Goal: Task Accomplishment & Management: Manage account settings

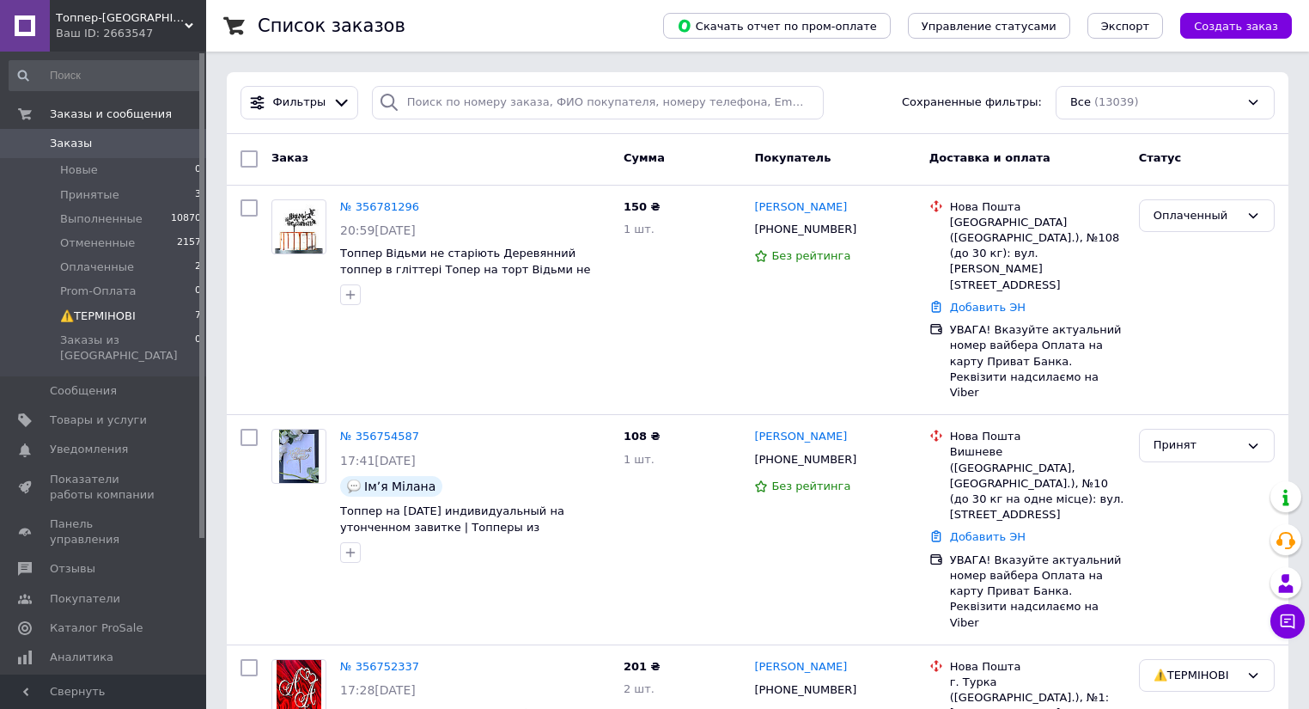
click at [100, 315] on span "⚠️ТЕРМІНОВІ" at bounding box center [98, 315] width 76 height 15
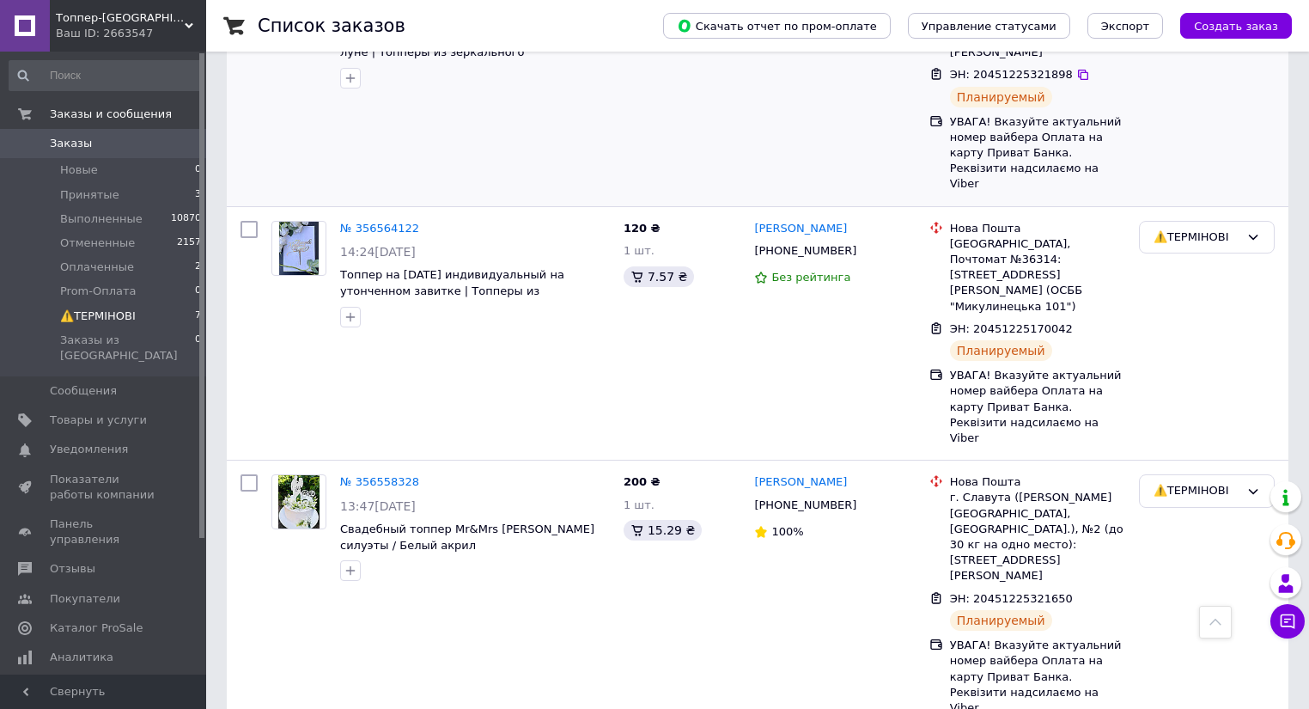
scroll to position [990, 0]
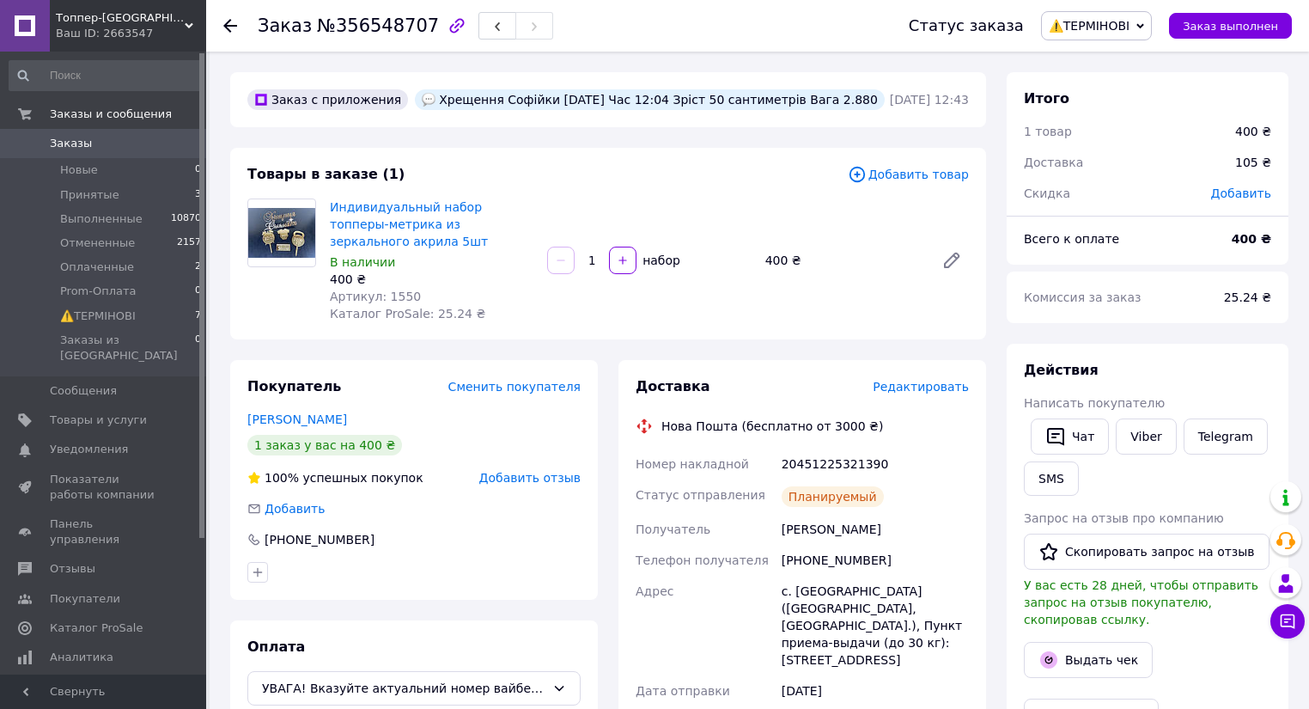
click at [229, 27] on icon at bounding box center [230, 26] width 14 height 14
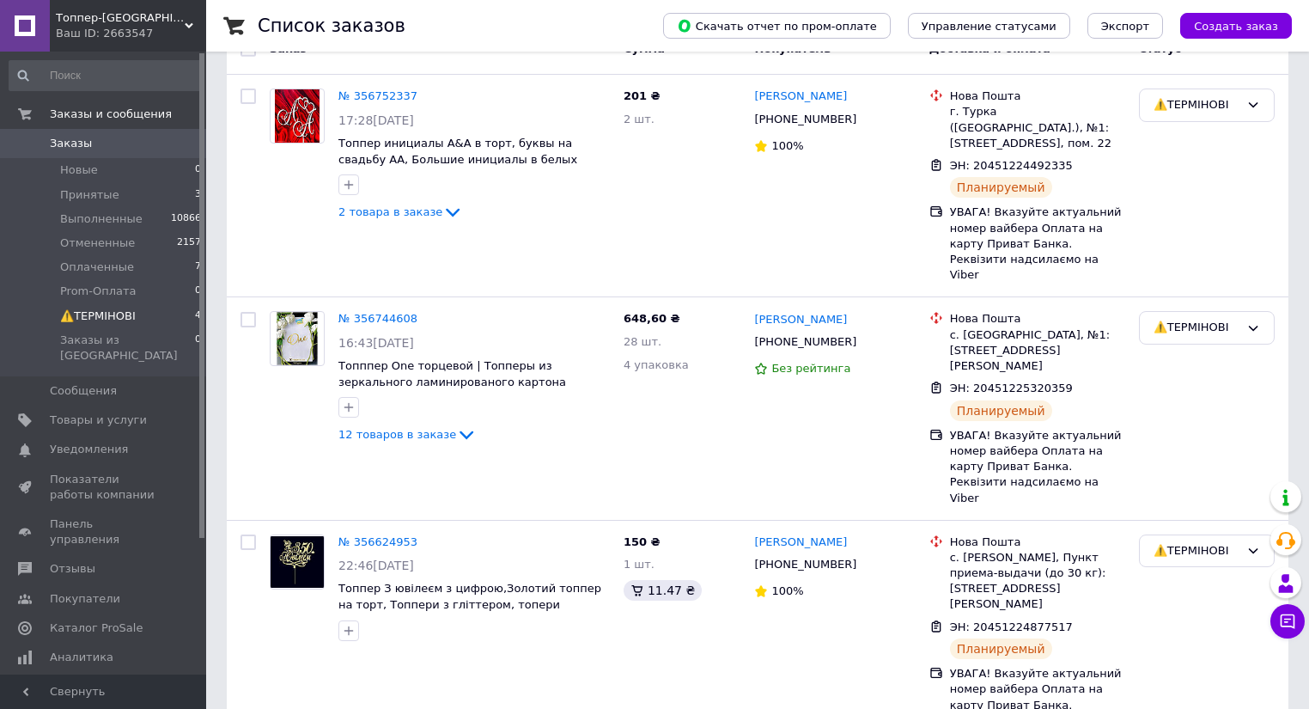
scroll to position [27, 0]
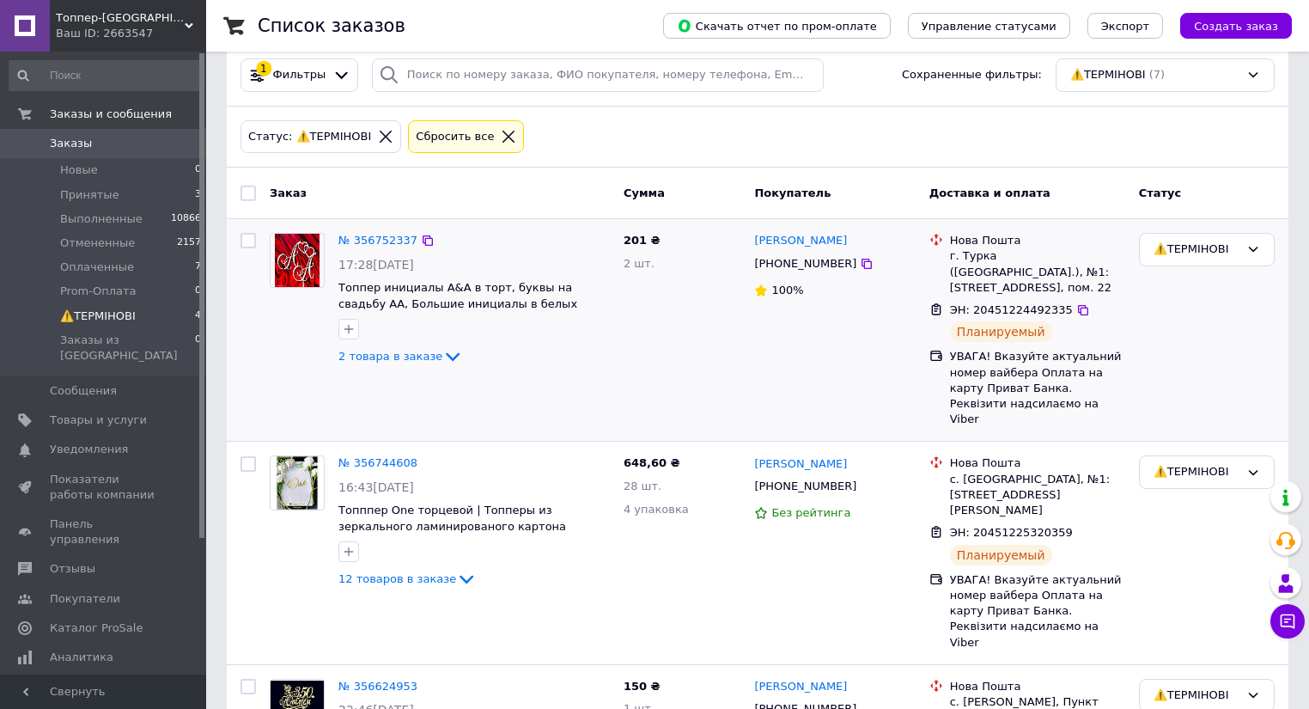
click at [289, 260] on img at bounding box center [297, 260] width 45 height 53
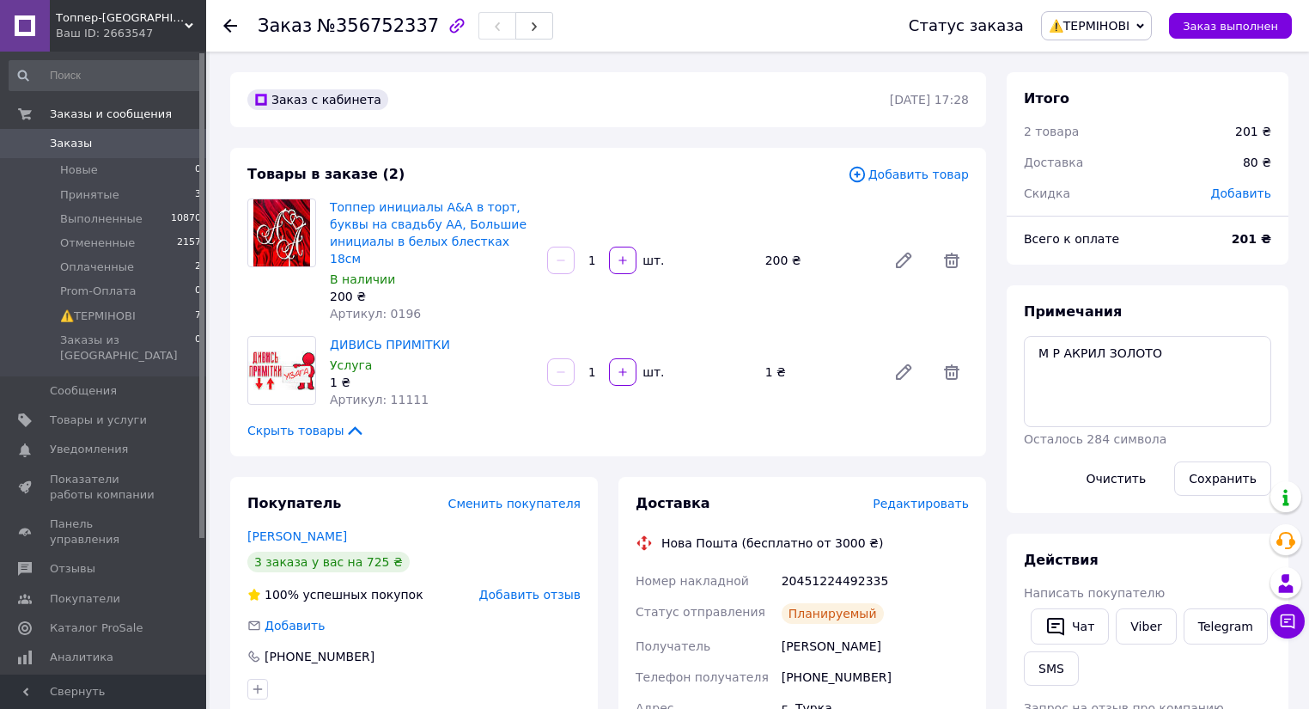
click at [227, 24] on icon at bounding box center [230, 26] width 14 height 14
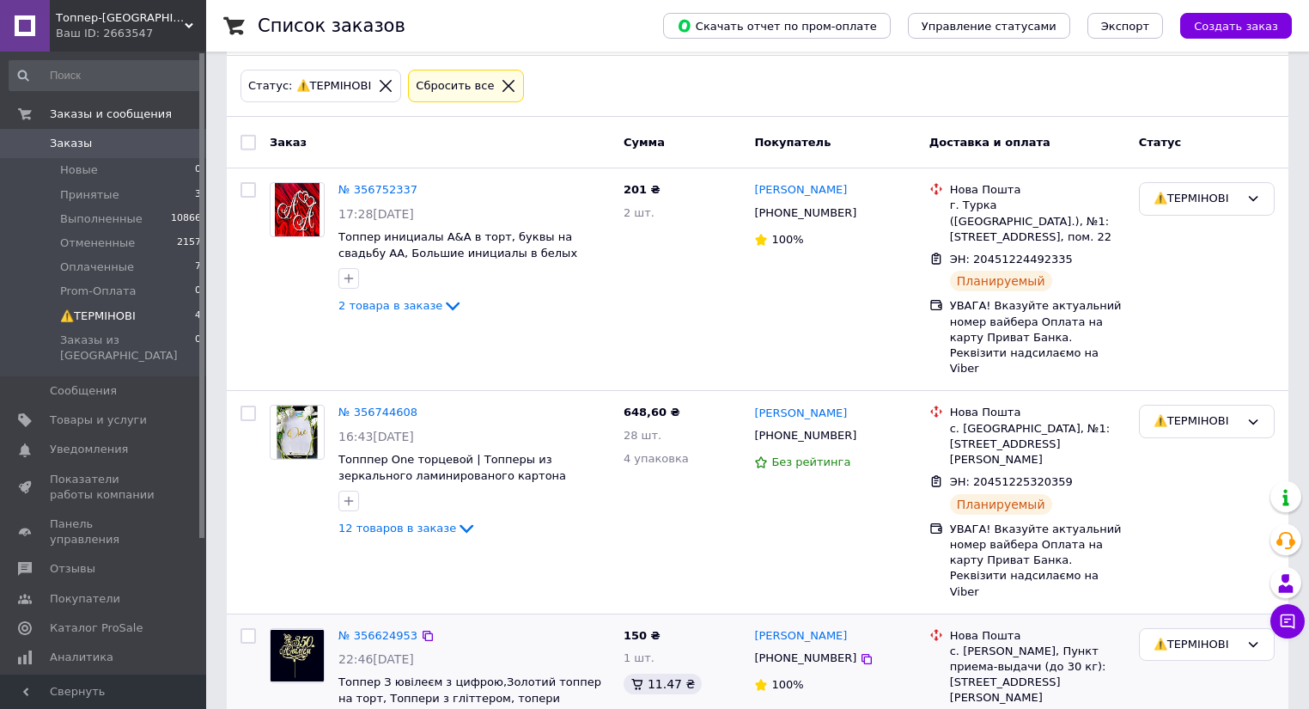
scroll to position [96, 0]
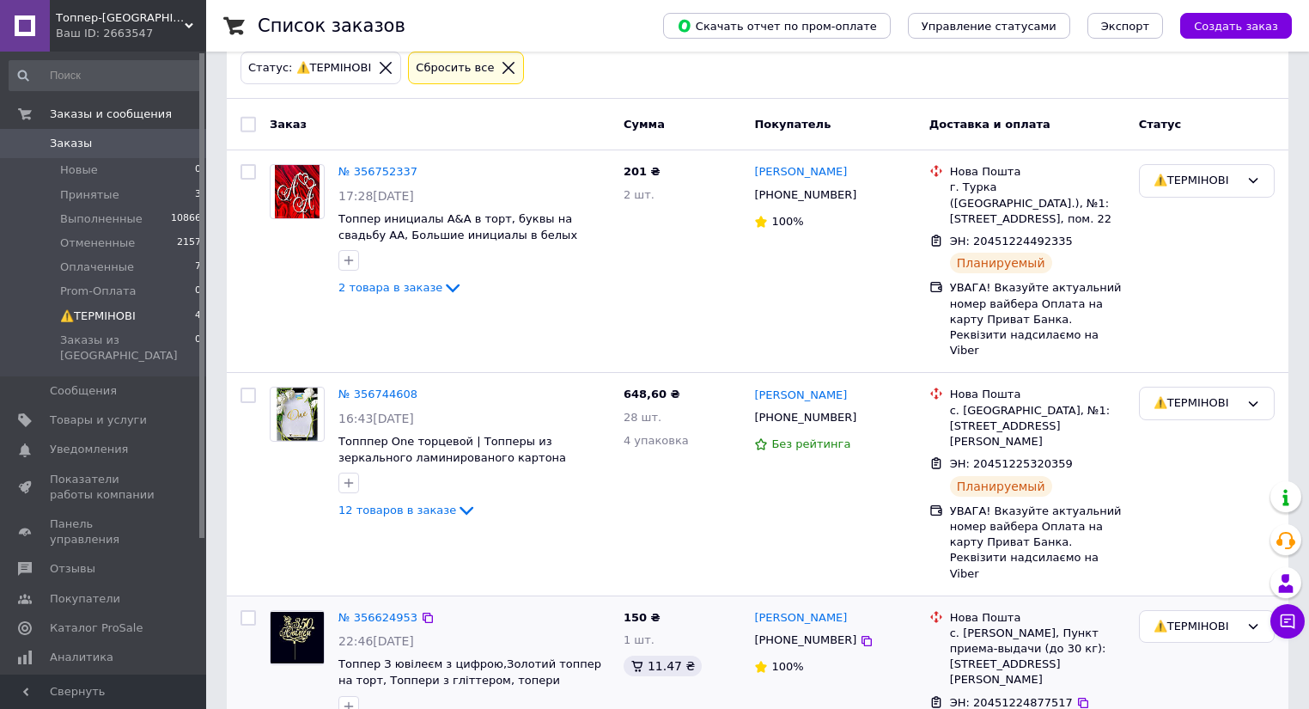
click at [297, 612] on img at bounding box center [297, 638] width 53 height 52
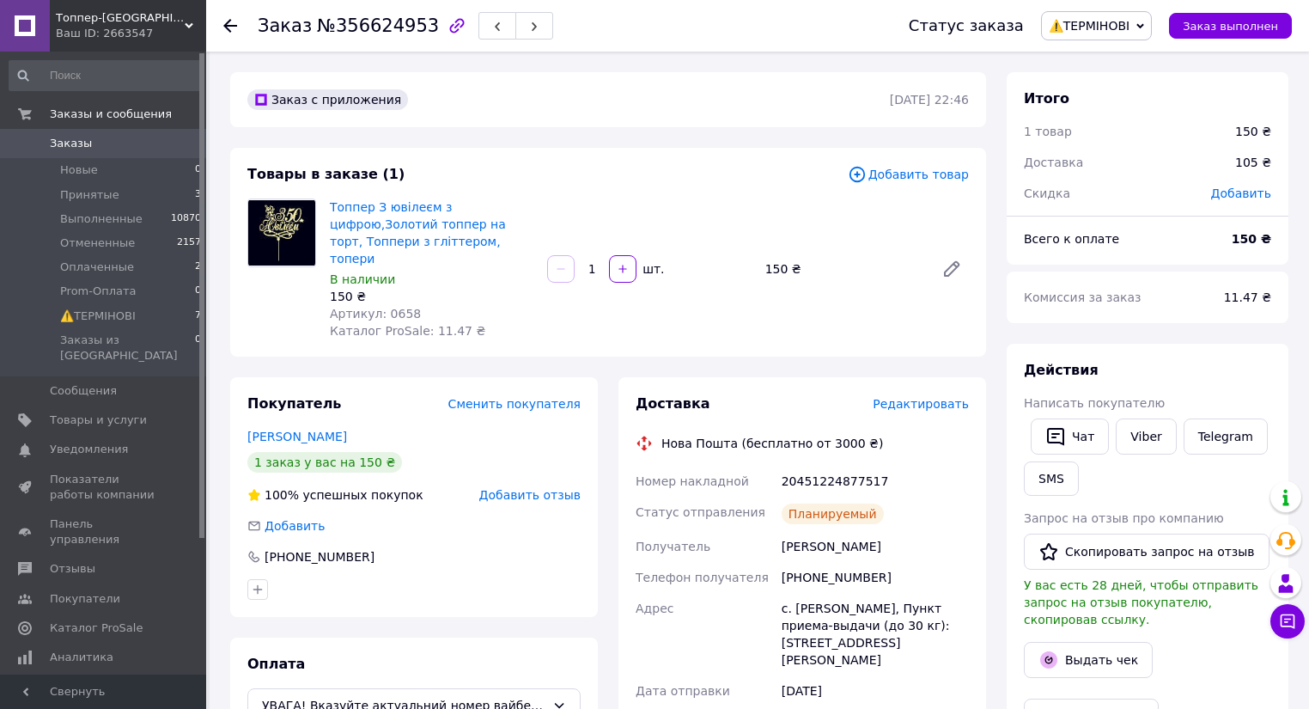
click at [229, 20] on use at bounding box center [230, 26] width 14 height 14
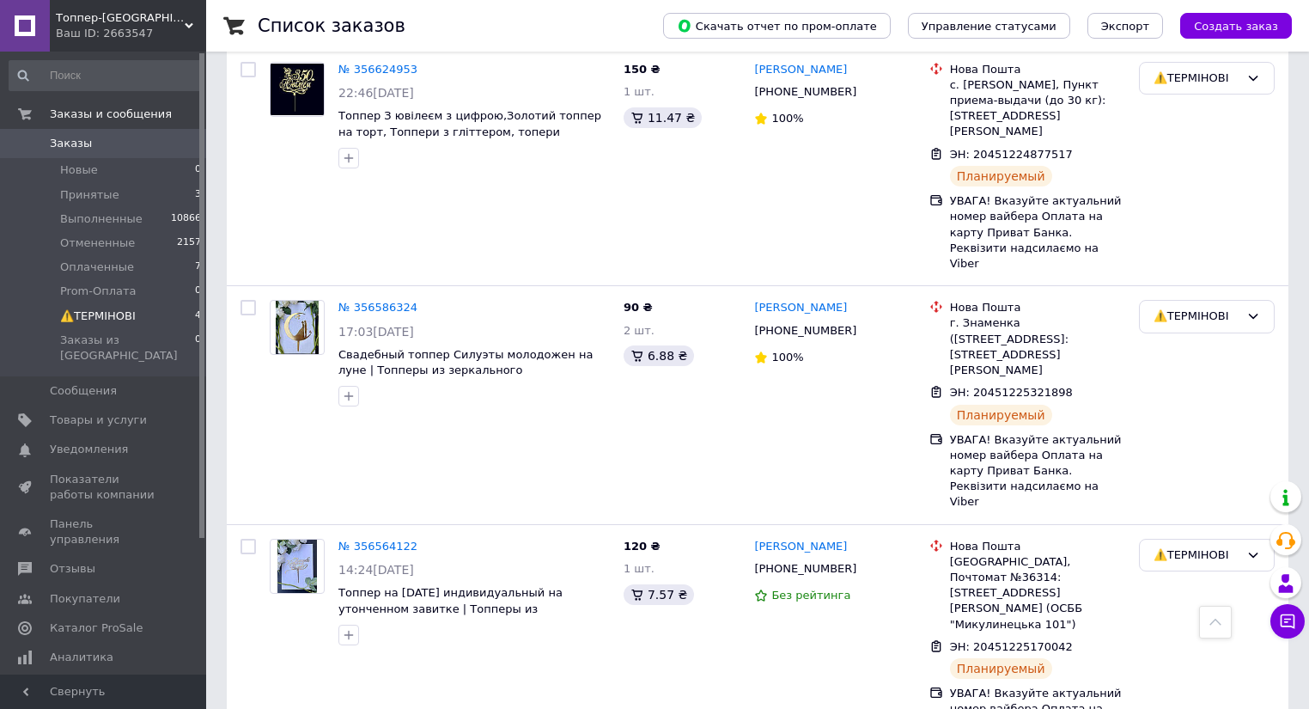
scroll to position [646, 0]
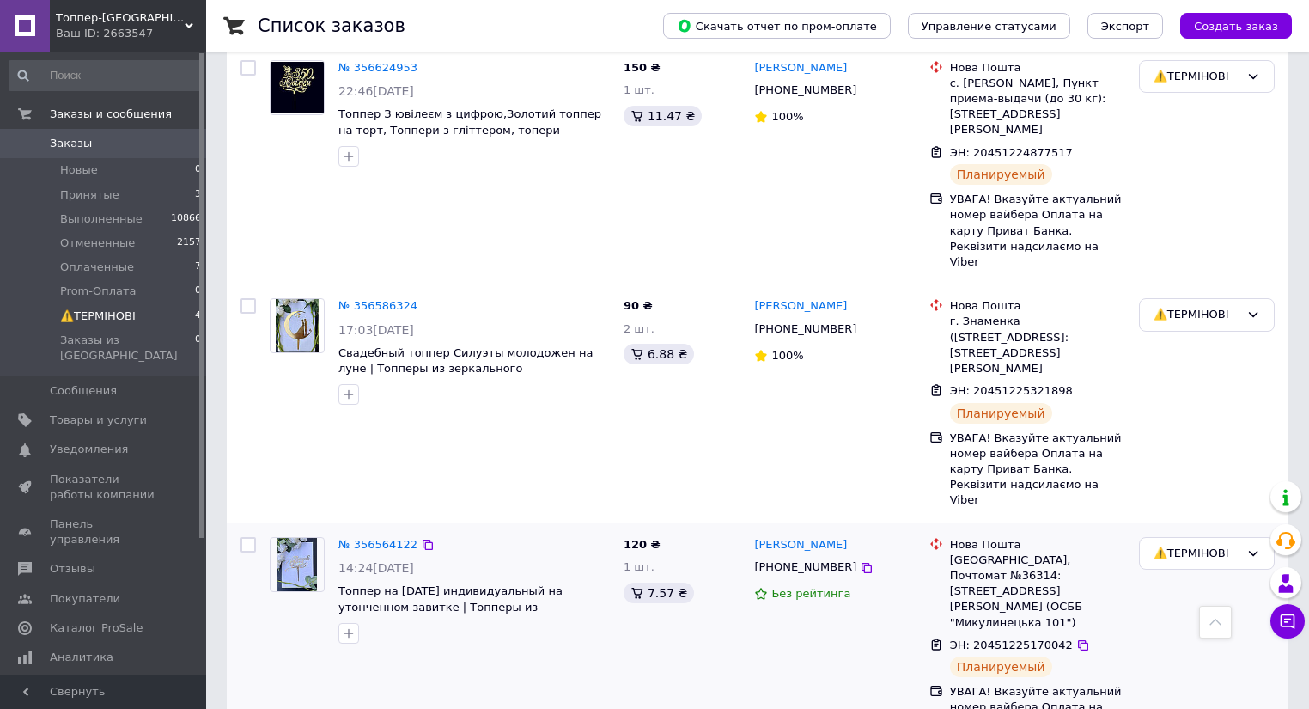
click at [298, 538] on img at bounding box center [297, 564] width 40 height 53
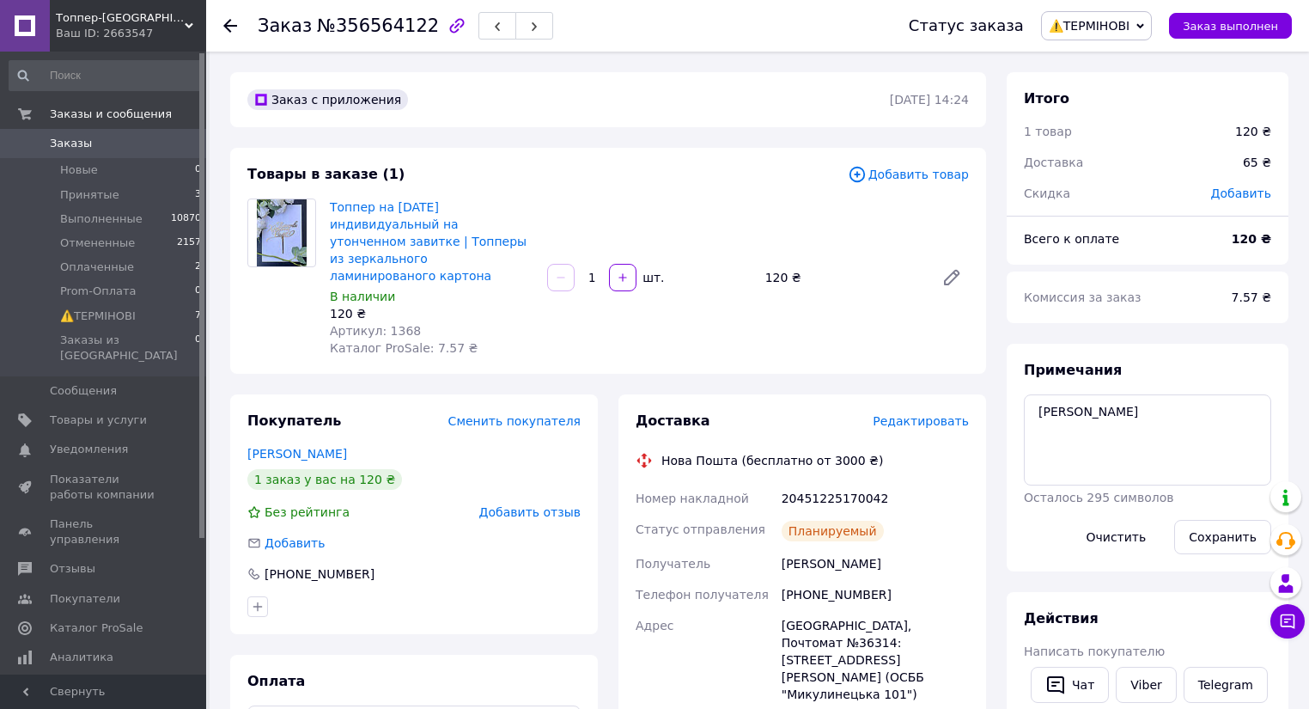
click at [229, 23] on icon at bounding box center [230, 26] width 14 height 14
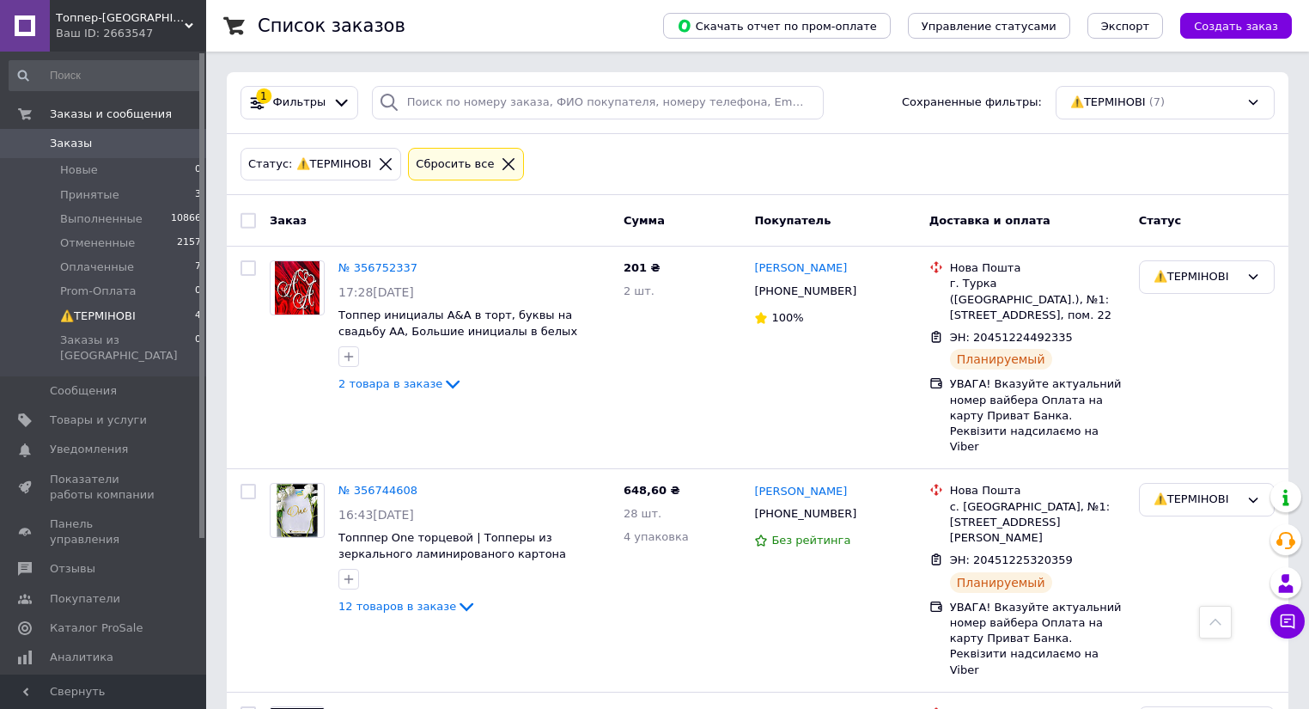
scroll to position [646, 0]
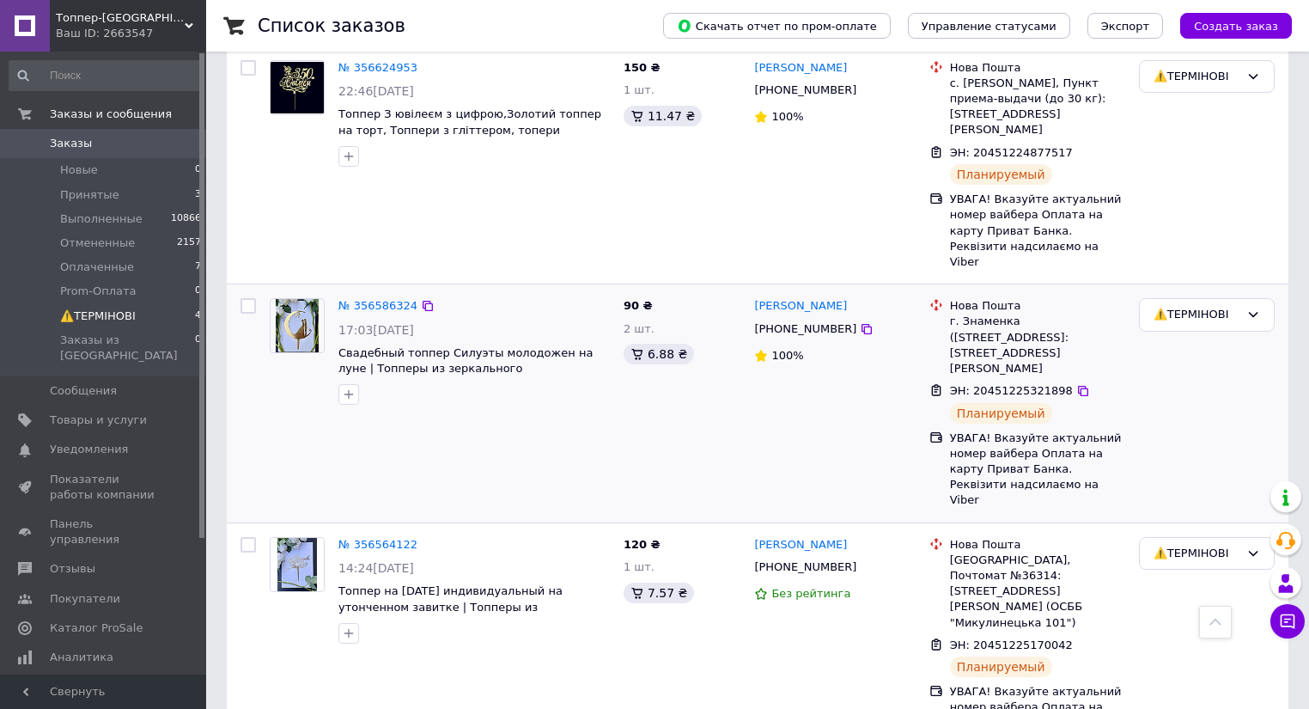
click at [292, 299] on img at bounding box center [297, 325] width 43 height 53
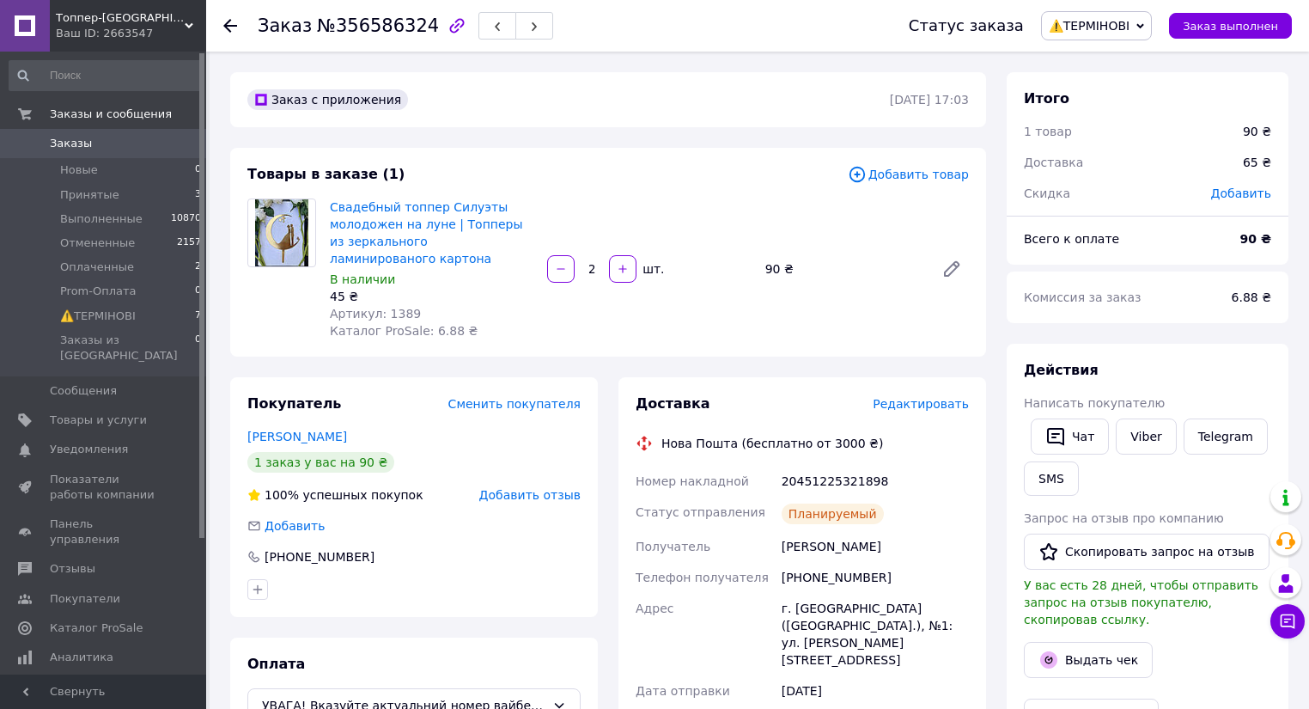
click at [223, 19] on icon at bounding box center [230, 26] width 14 height 14
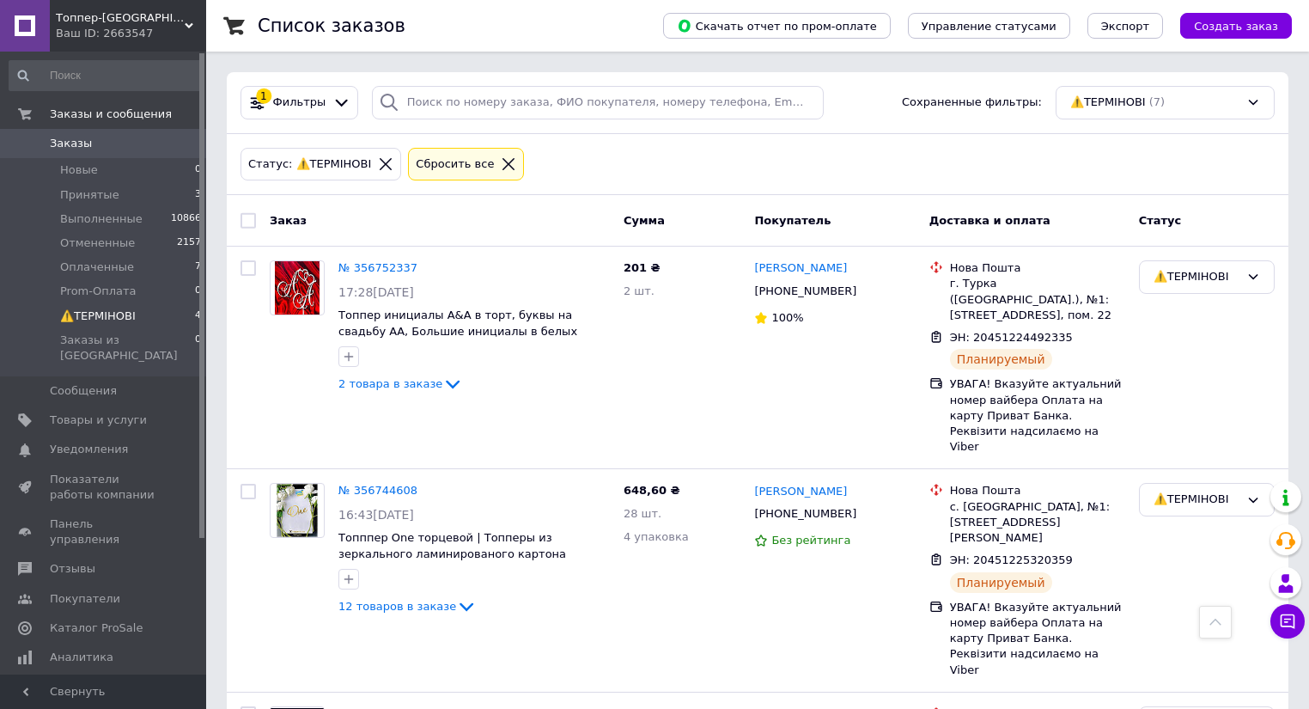
scroll to position [646, 0]
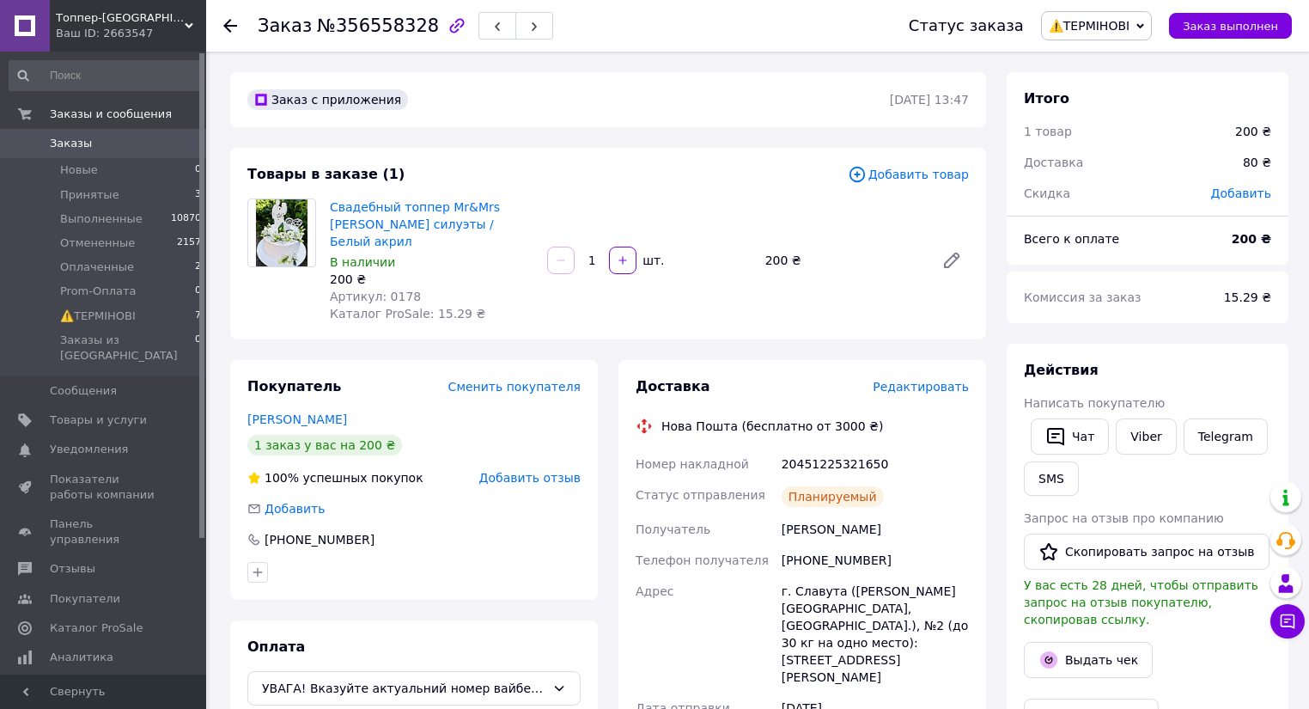
click at [230, 27] on icon at bounding box center [230, 26] width 14 height 14
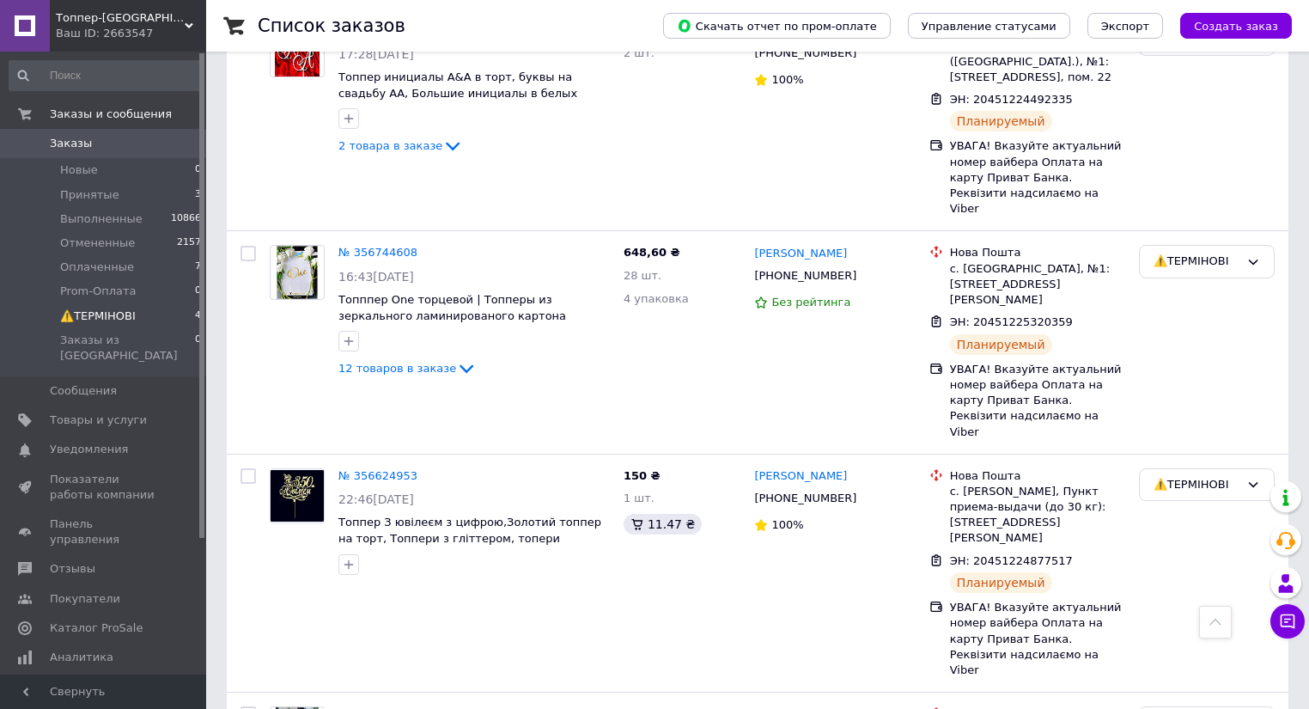
scroll to position [234, 0]
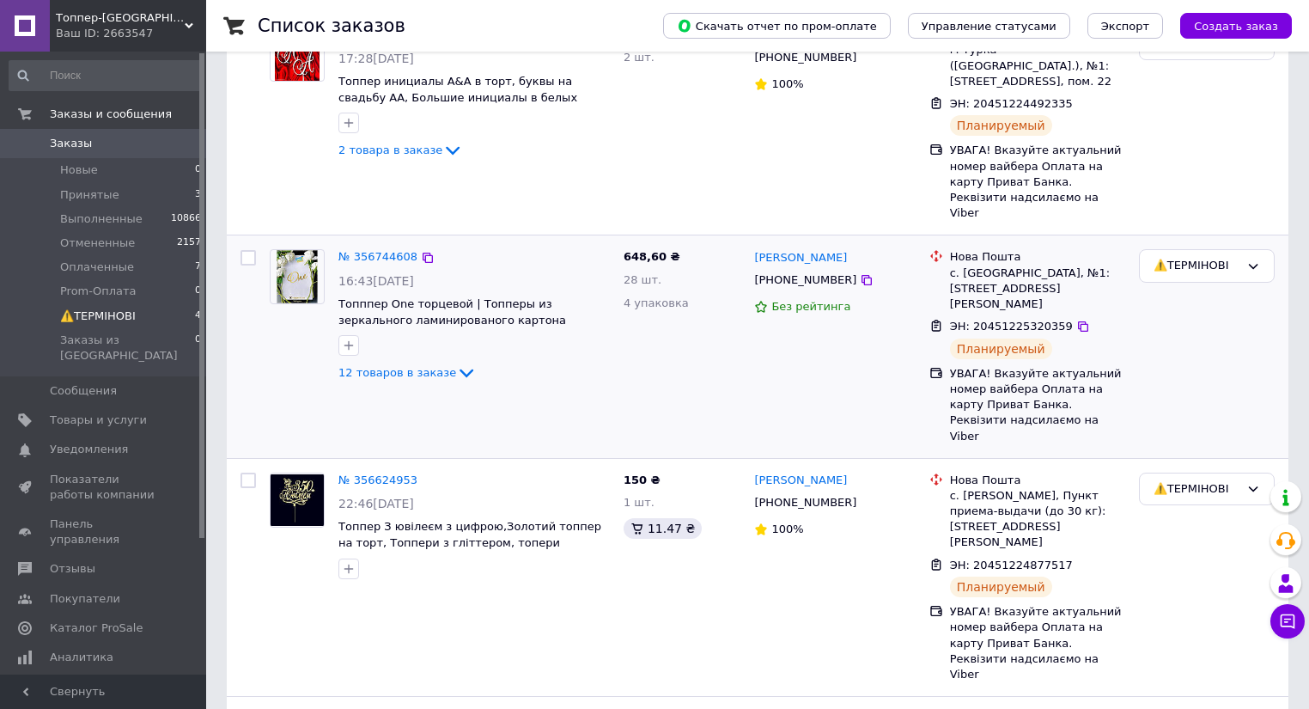
click at [295, 250] on img at bounding box center [297, 276] width 41 height 53
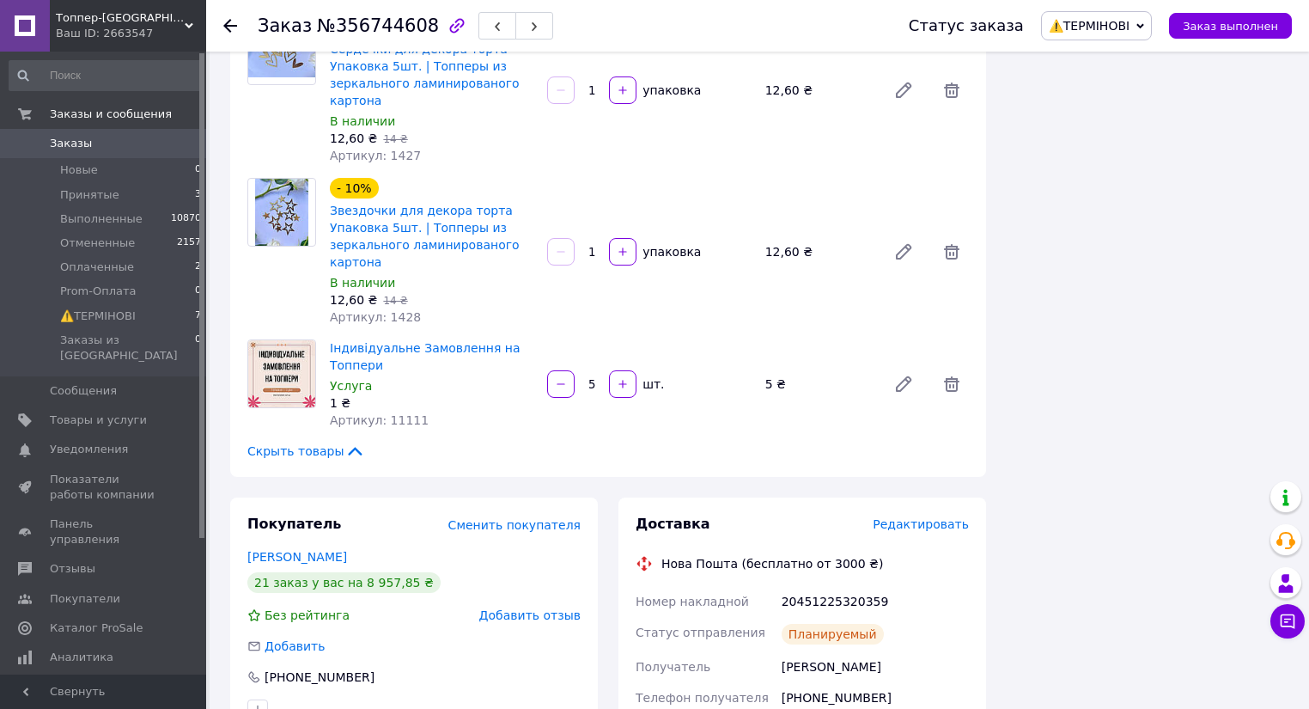
scroll to position [1581, 0]
